Goal: Information Seeking & Learning: Compare options

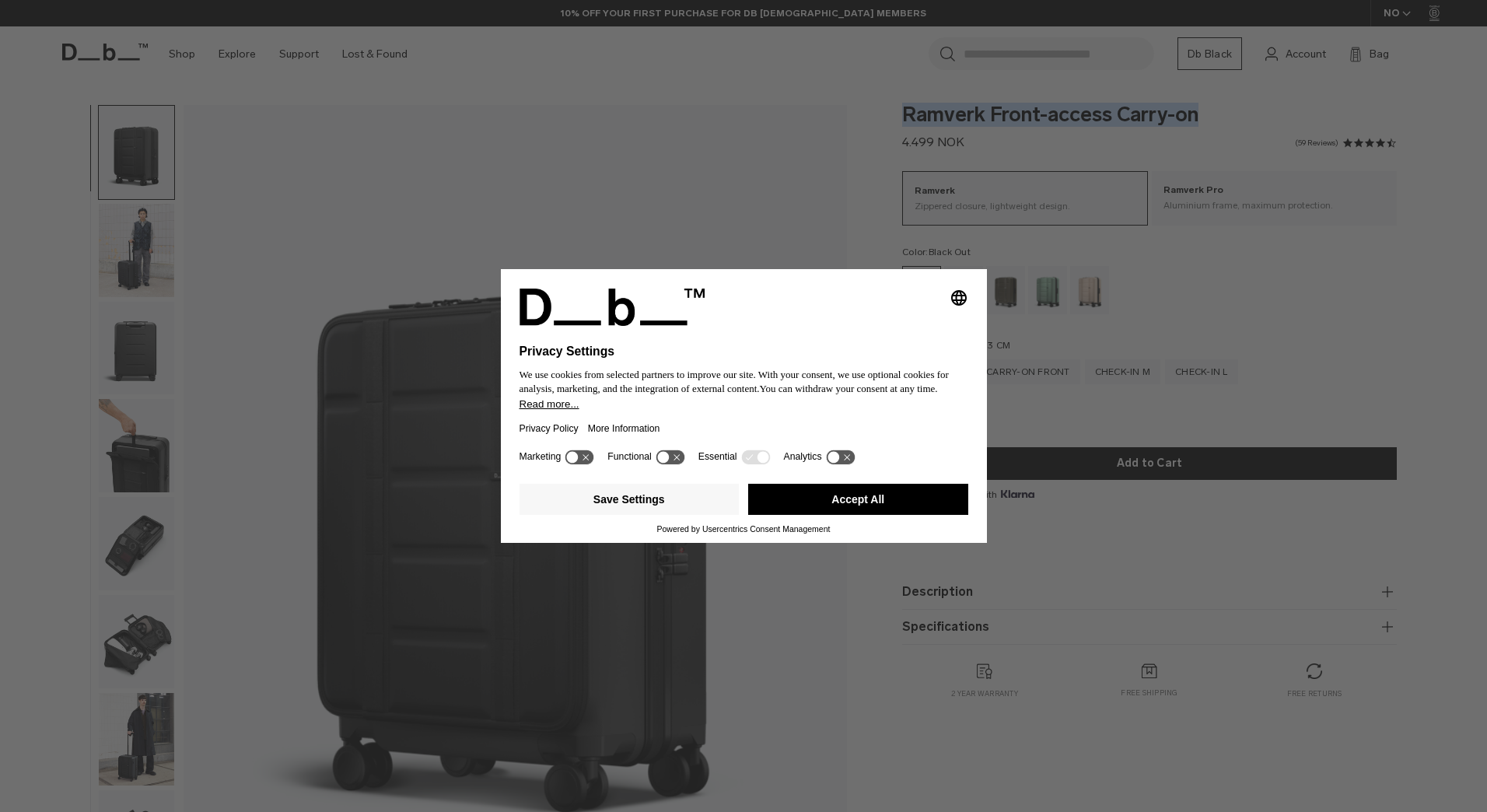
click at [817, 496] on button "Accept All" at bounding box center [858, 499] width 220 height 32
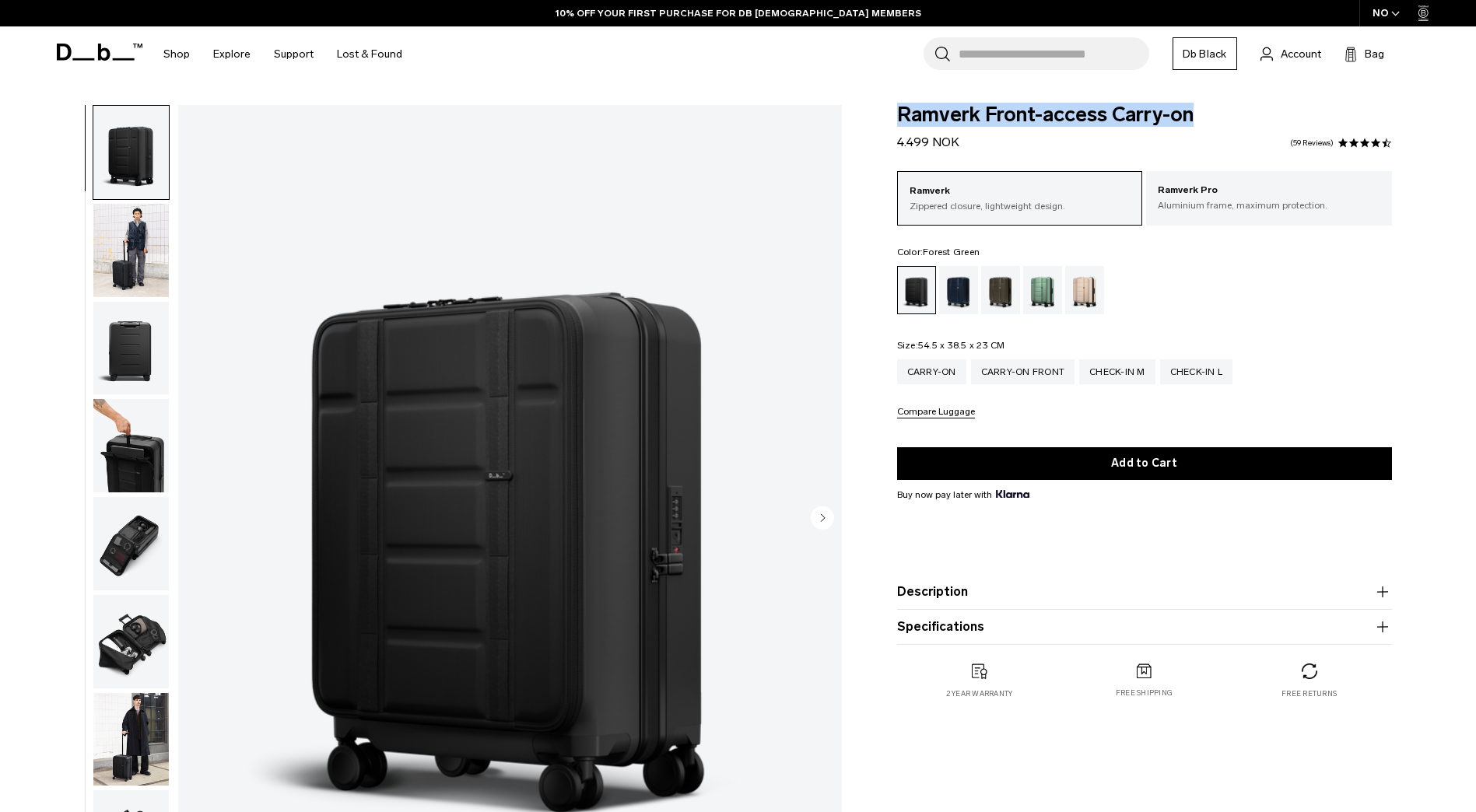
click at [998, 286] on div "Forest Green" at bounding box center [1001, 289] width 40 height 48
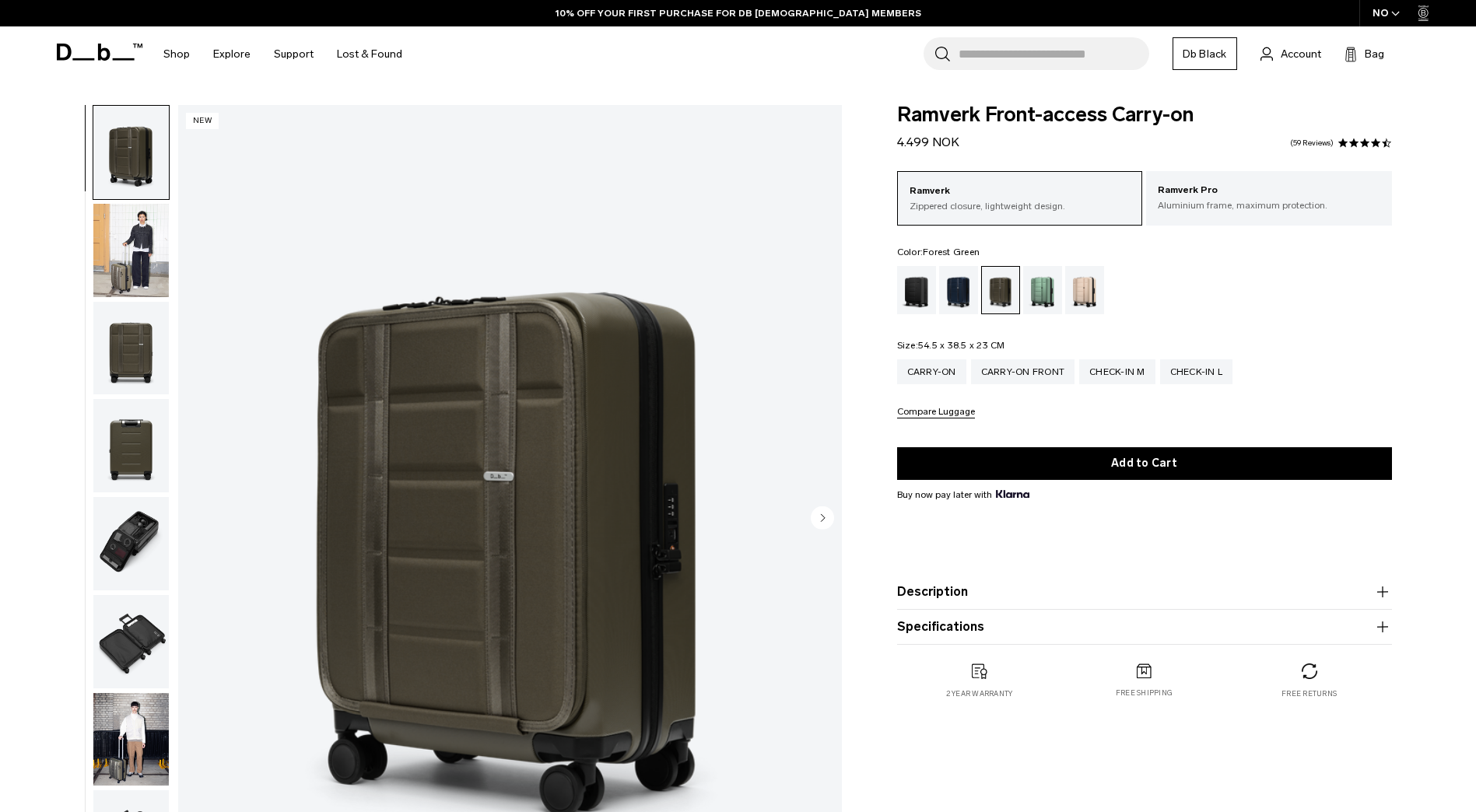
drag, startPoint x: 0, startPoint y: 0, endPoint x: 960, endPoint y: 289, distance: 1002.6
click at [960, 289] on div "Blue Hour" at bounding box center [958, 289] width 40 height 48
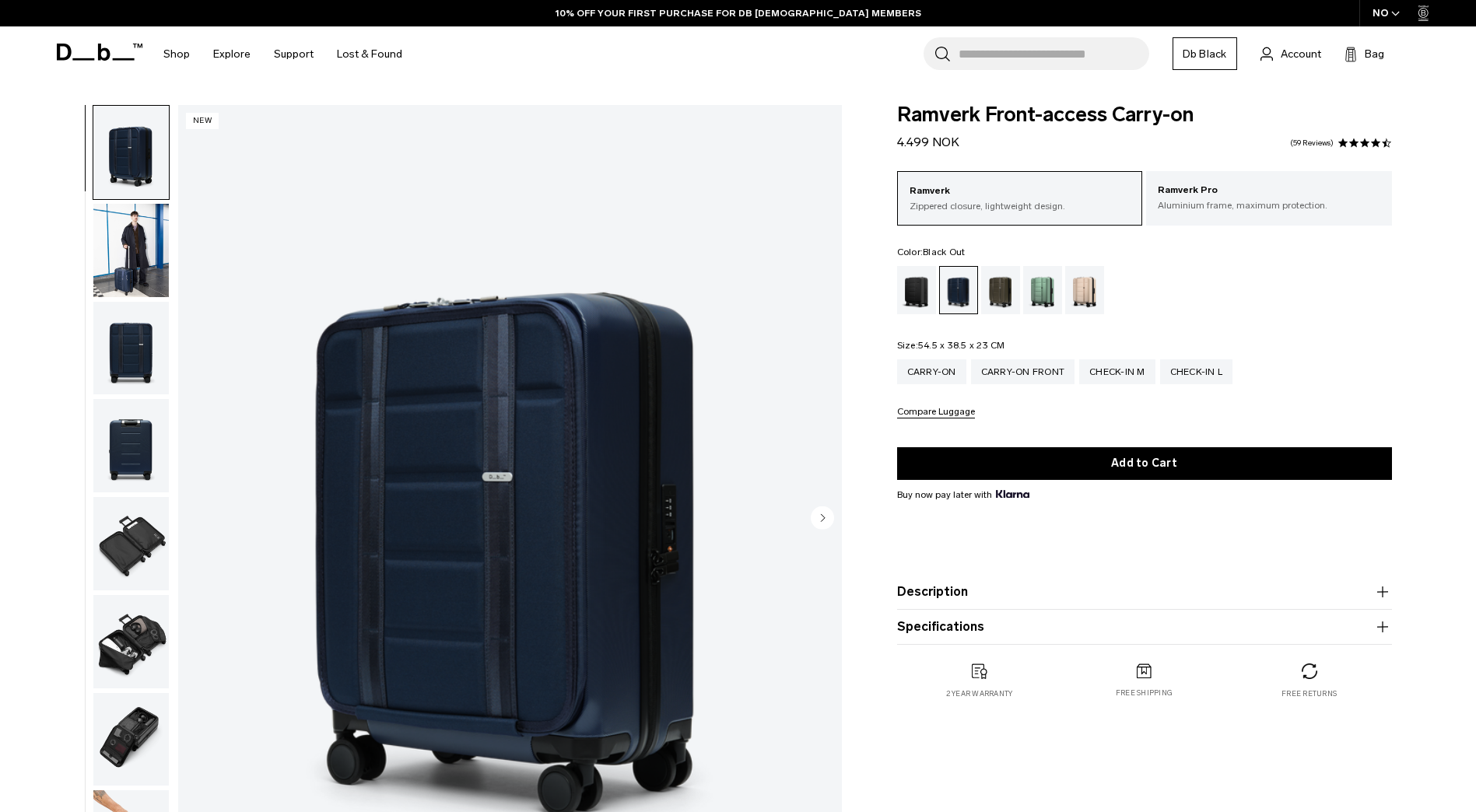
click at [916, 298] on div "Black Out" at bounding box center [917, 289] width 40 height 48
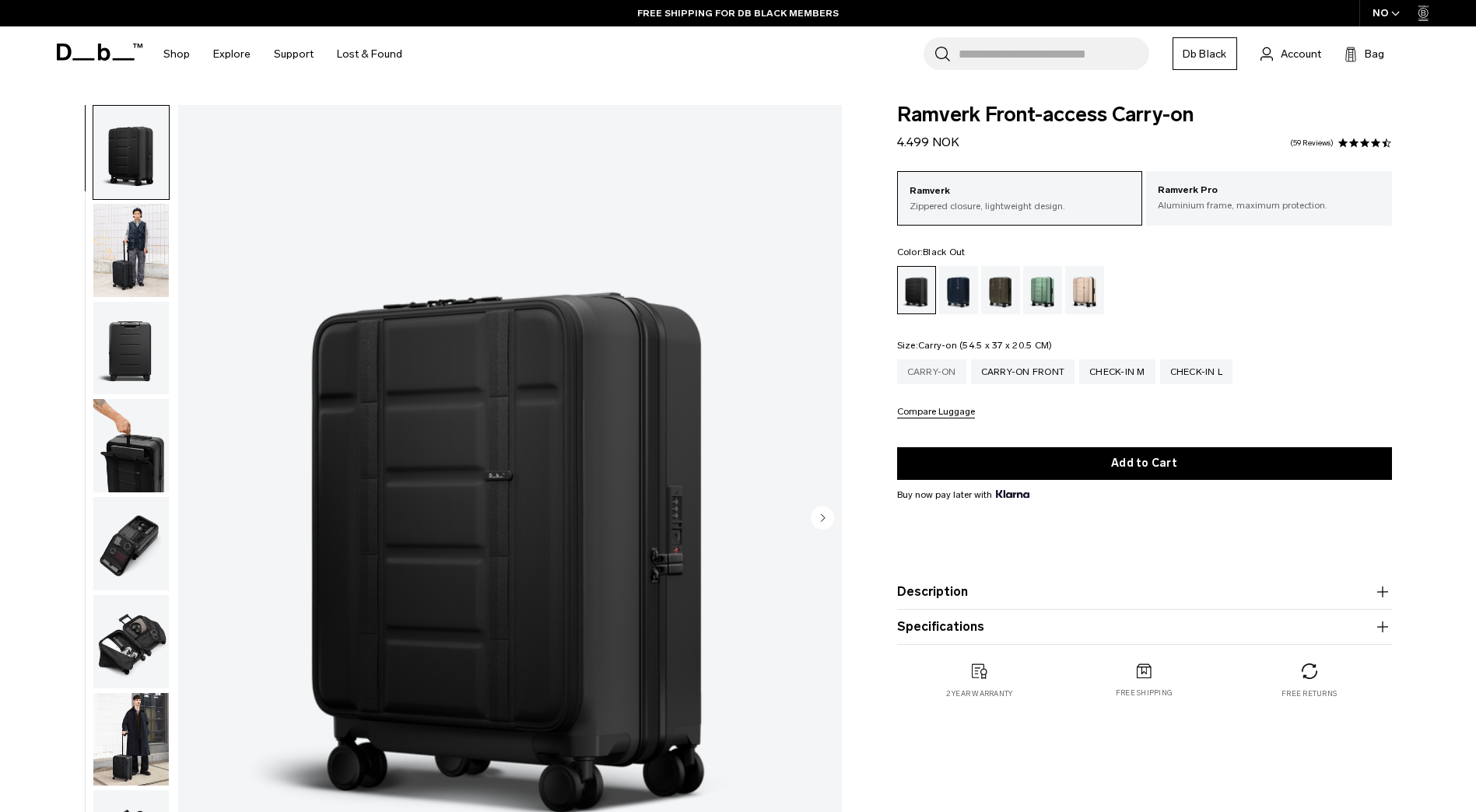
click at [927, 371] on div "Carry-on" at bounding box center [931, 372] width 69 height 25
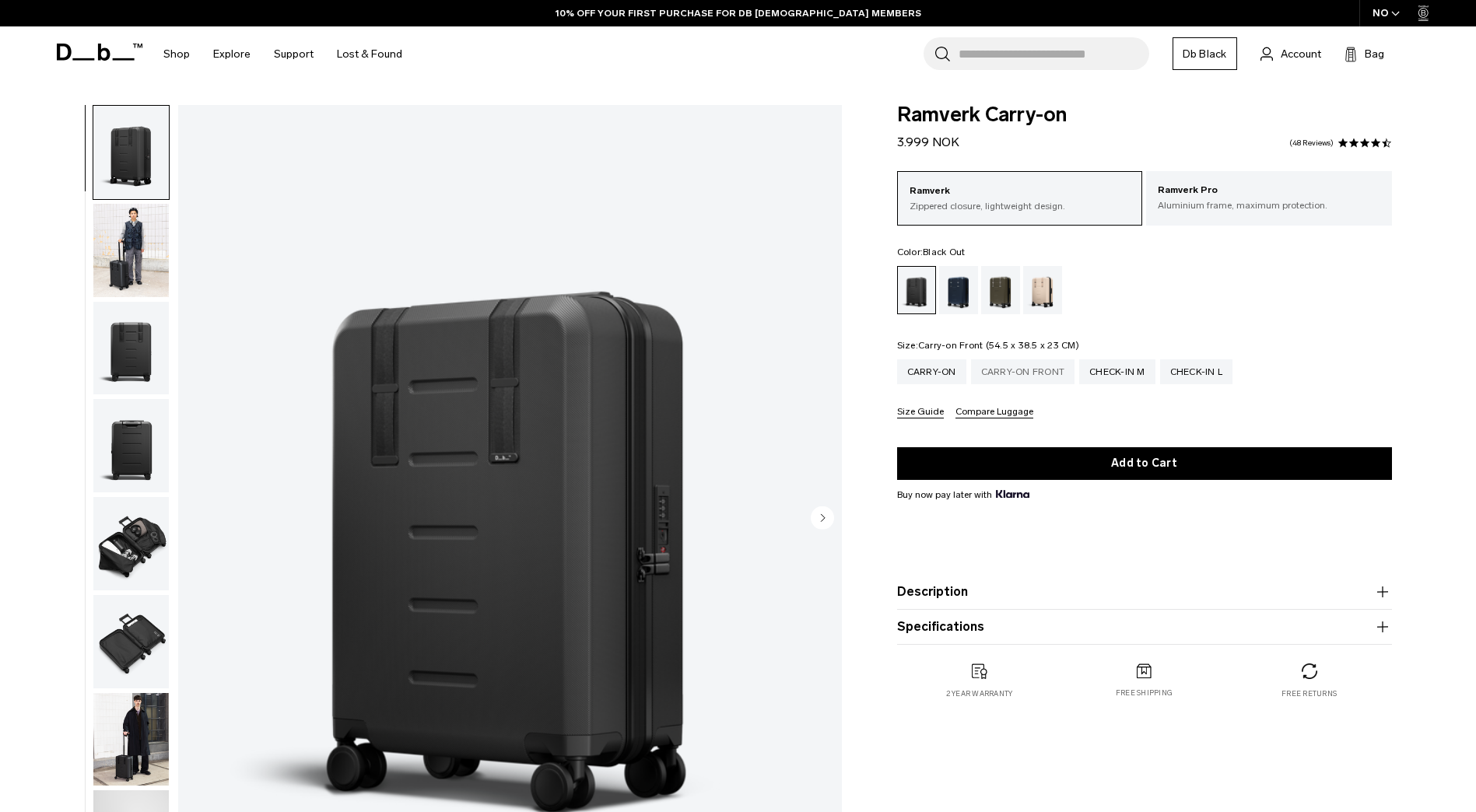
click at [1016, 369] on div "Carry-on Front" at bounding box center [1023, 372] width 105 height 25
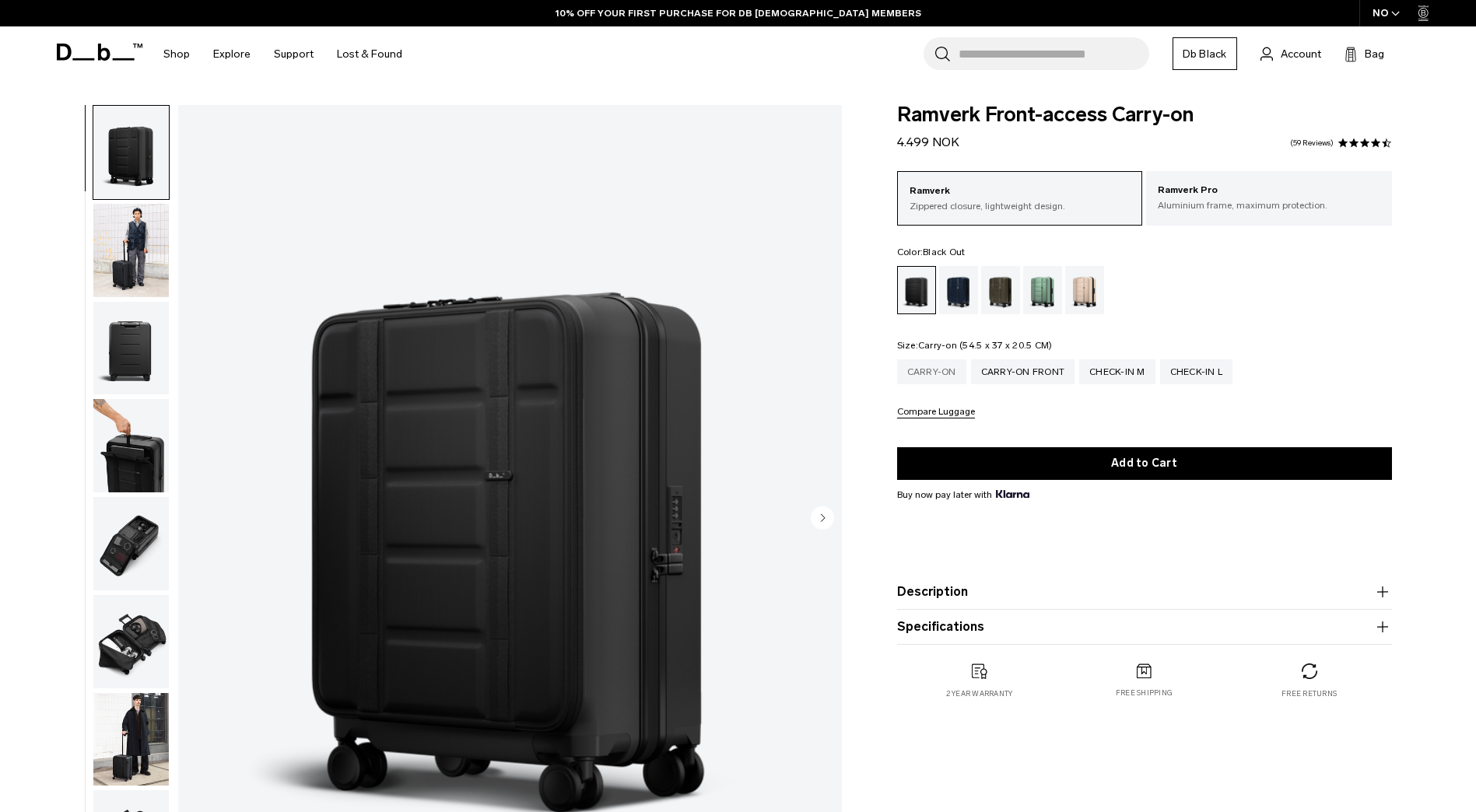
click at [936, 372] on div "Carry-on" at bounding box center [931, 372] width 69 height 25
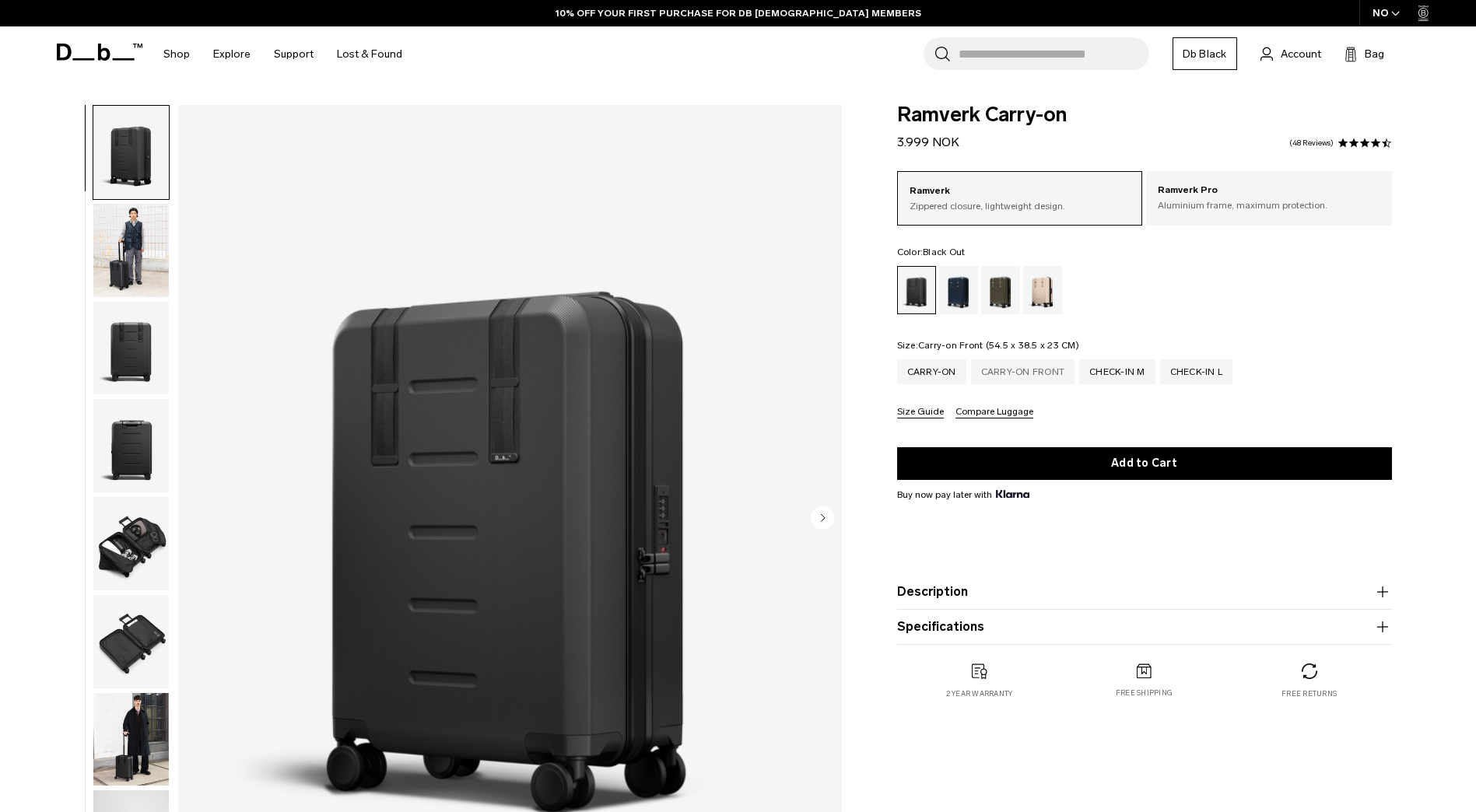
click at [1004, 369] on div "Carry-on Front" at bounding box center [1023, 372] width 105 height 25
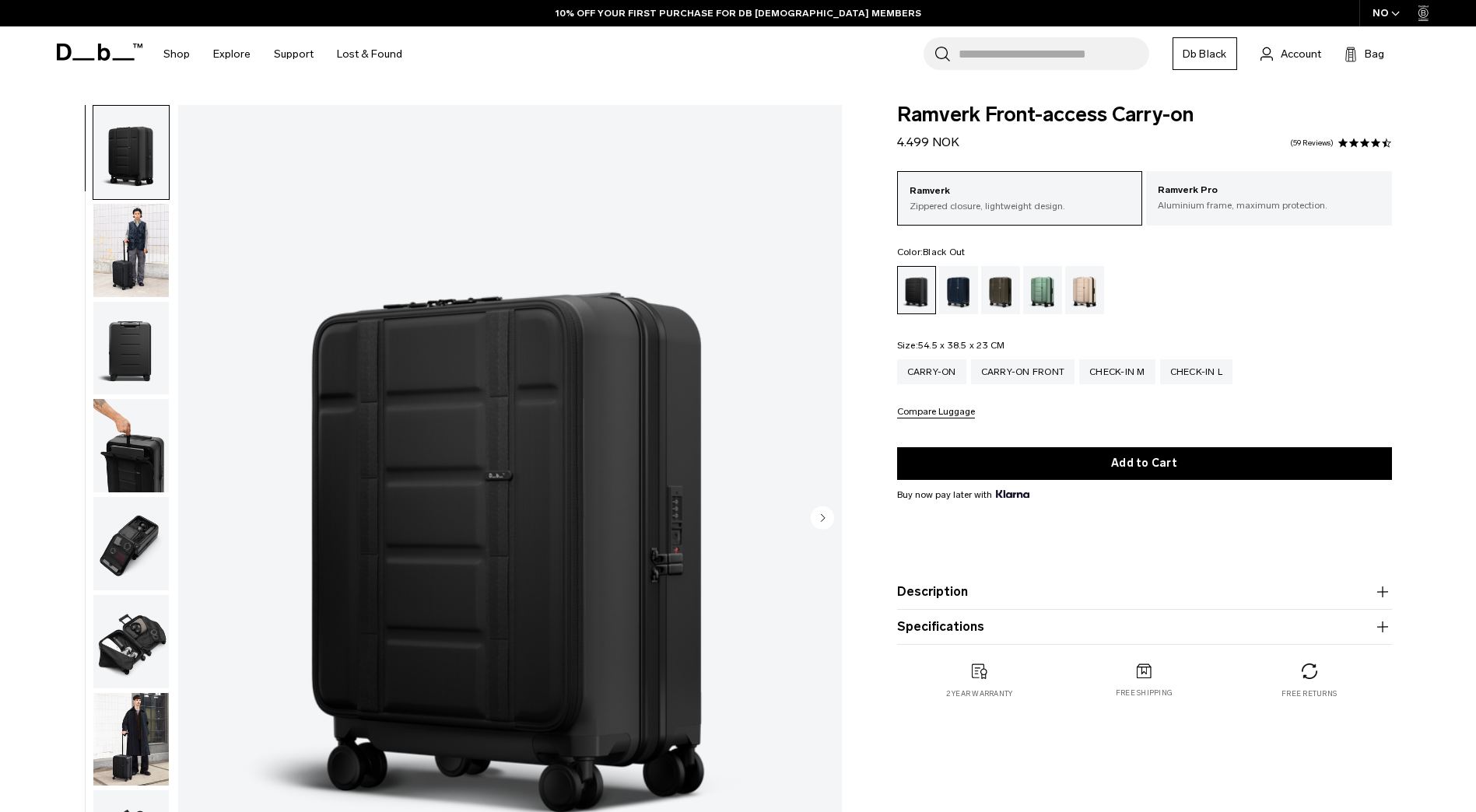
click at [1380, 627] on icon "button" at bounding box center [1382, 626] width 19 height 19
click at [924, 366] on div "Carry-on" at bounding box center [931, 372] width 69 height 25
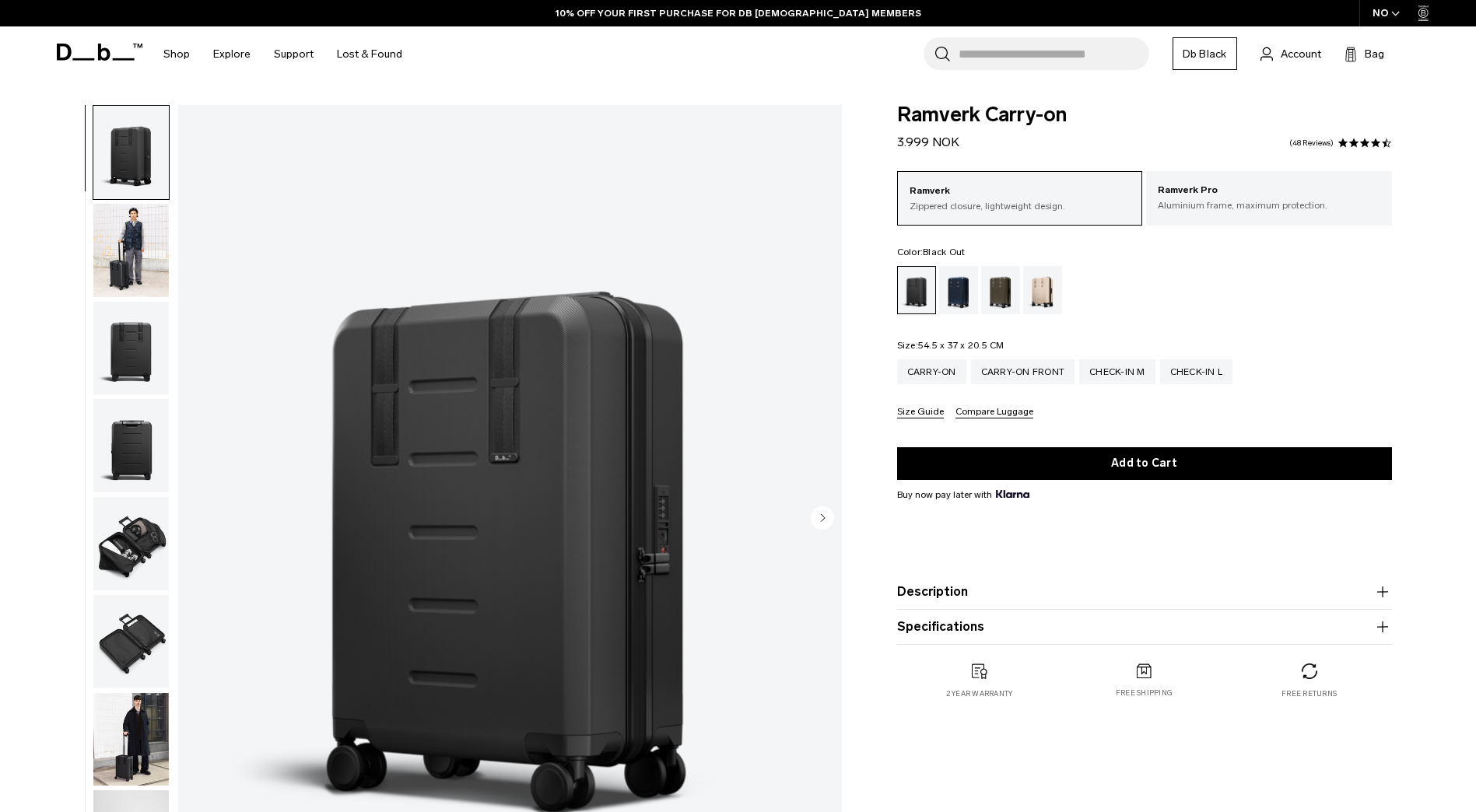
click at [1385, 625] on icon "button" at bounding box center [1382, 626] width 19 height 19
click at [1382, 627] on icon "button" at bounding box center [1382, 626] width 19 height 19
